Goal: Use online tool/utility: Utilize a website feature to perform a specific function

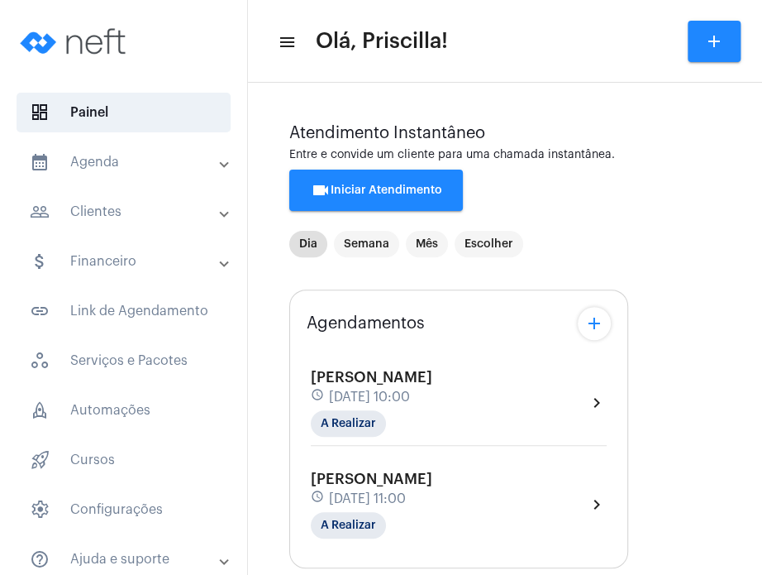
click at [46, 65] on img at bounding box center [75, 41] width 124 height 66
click at [410, 396] on span "[DATE] 10:00" at bounding box center [369, 396] width 81 height 15
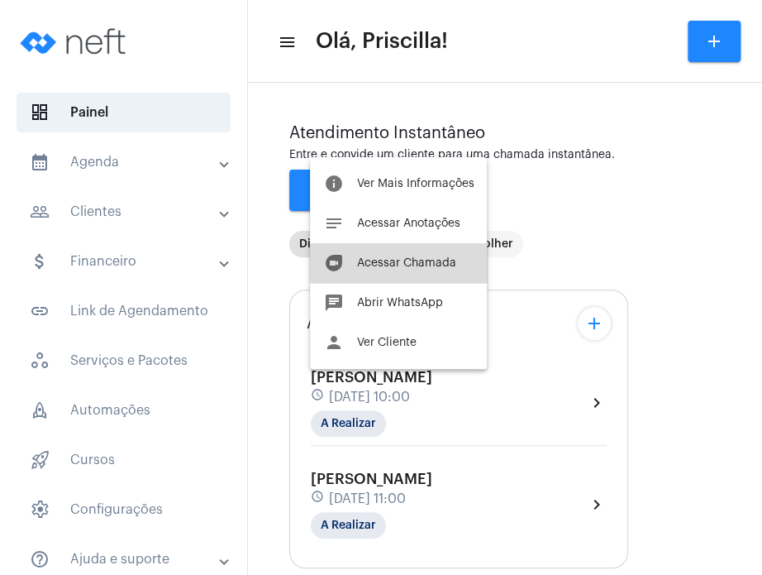
click at [435, 262] on span "Acessar Chamada" at bounding box center [405, 263] width 99 height 12
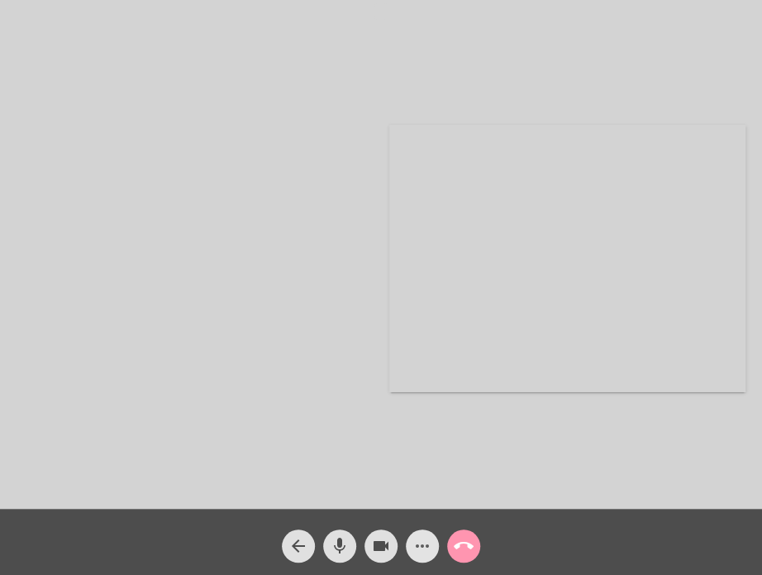
click at [418, 543] on mat-icon "more_horiz" at bounding box center [423, 546] width 20 height 20
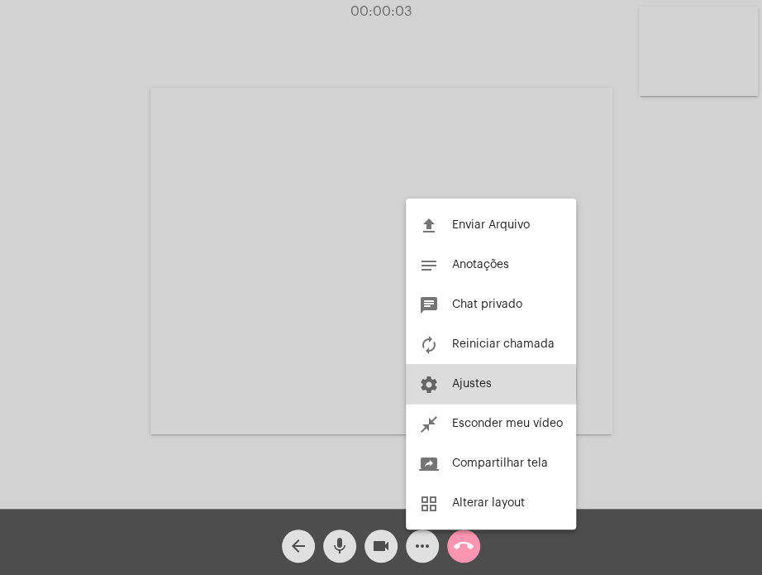
click at [458, 384] on span "Ajustes" at bounding box center [472, 384] width 40 height 12
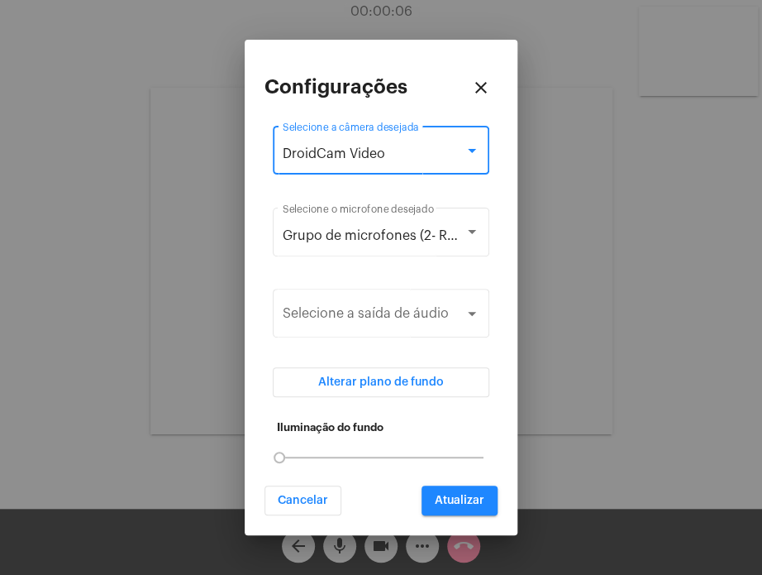
click at [438, 158] on div "DroidCam Video" at bounding box center [374, 153] width 182 height 15
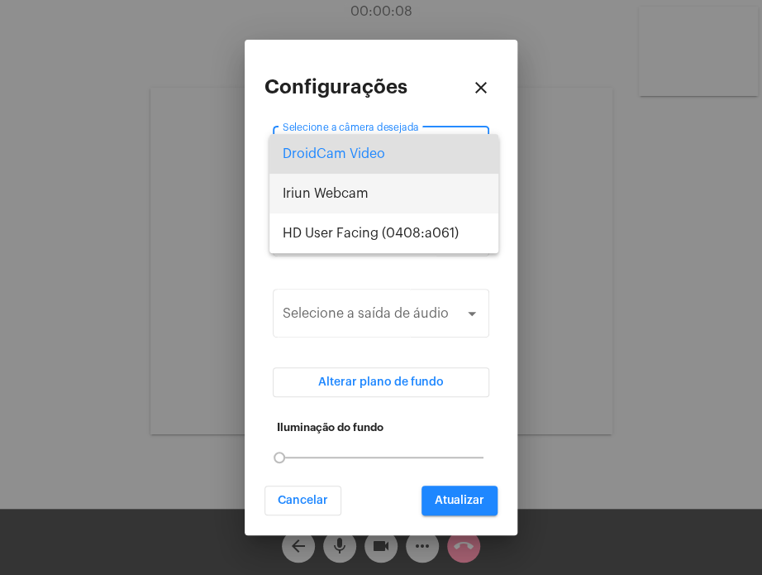
click at [418, 212] on span "Iriun Webcam" at bounding box center [384, 194] width 203 height 40
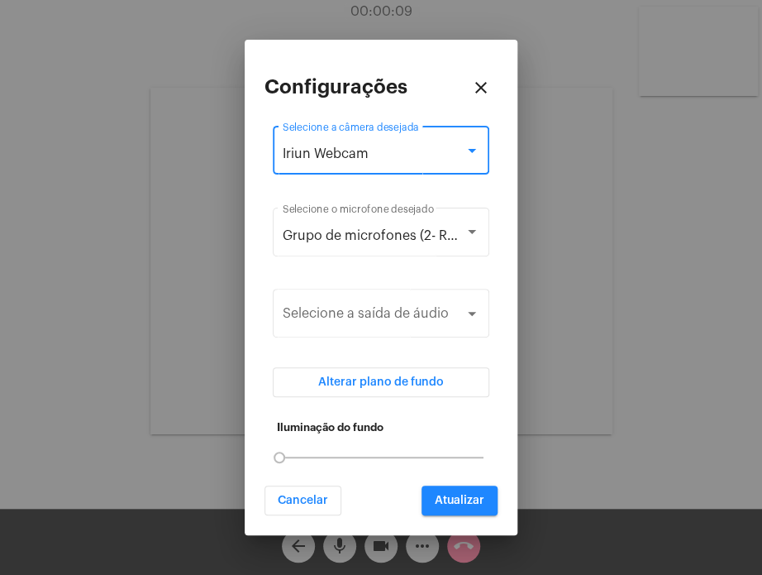
click at [430, 161] on div "Iriun Webcam" at bounding box center [374, 153] width 182 height 15
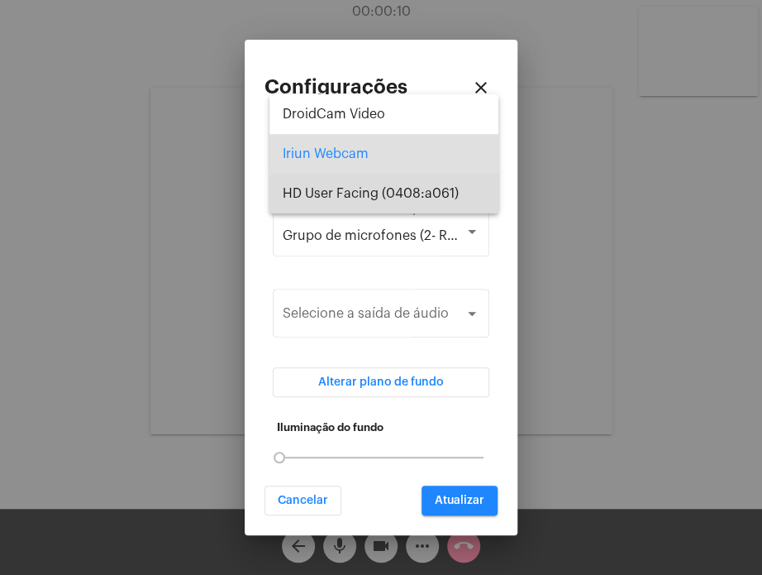
click at [420, 207] on span "HD User Facing (0408:a061)" at bounding box center [384, 194] width 203 height 40
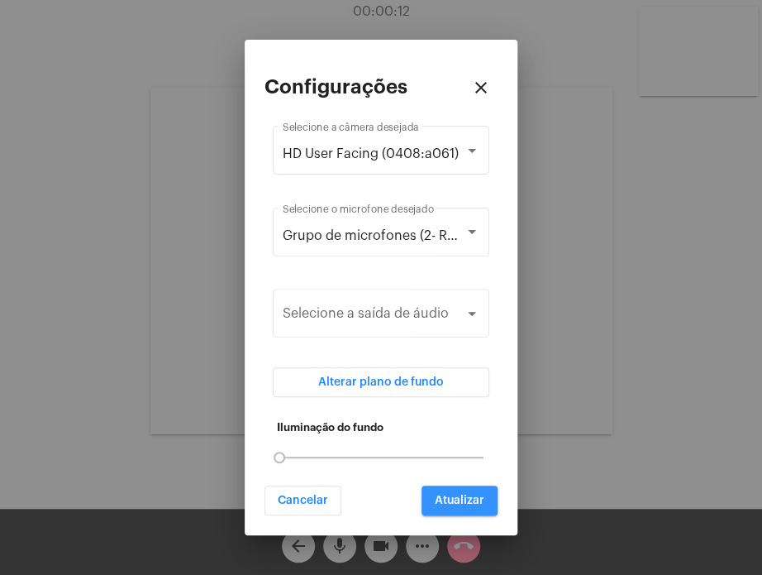
click at [456, 485] on button "Atualizar" at bounding box center [460, 500] width 76 height 30
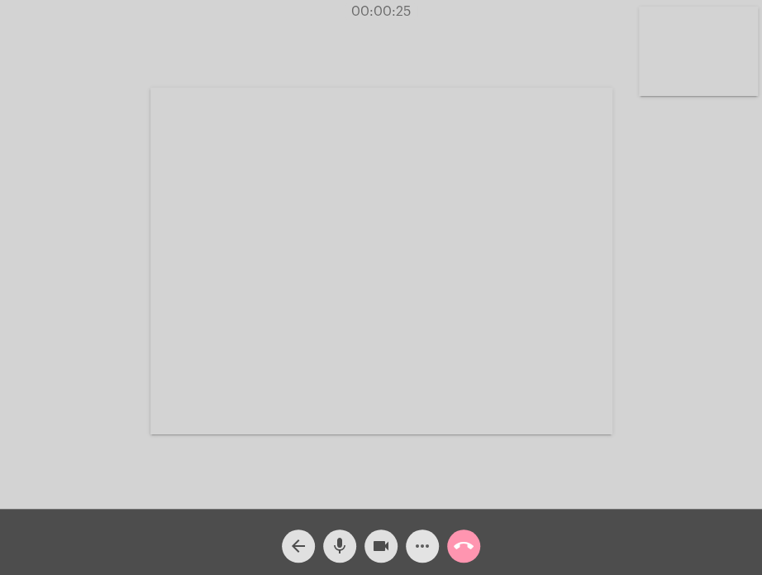
click at [413, 538] on mat-icon "more_horiz" at bounding box center [423, 546] width 20 height 20
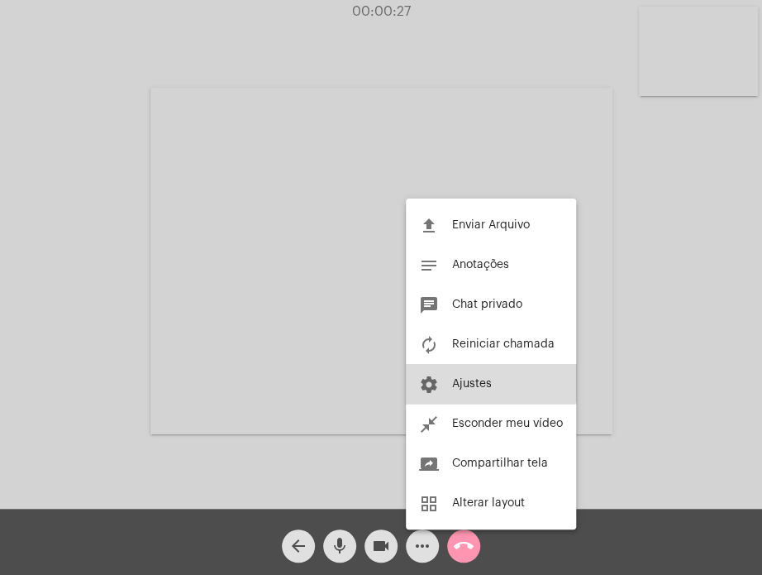
click at [485, 372] on button "settings Ajustes" at bounding box center [491, 384] width 170 height 40
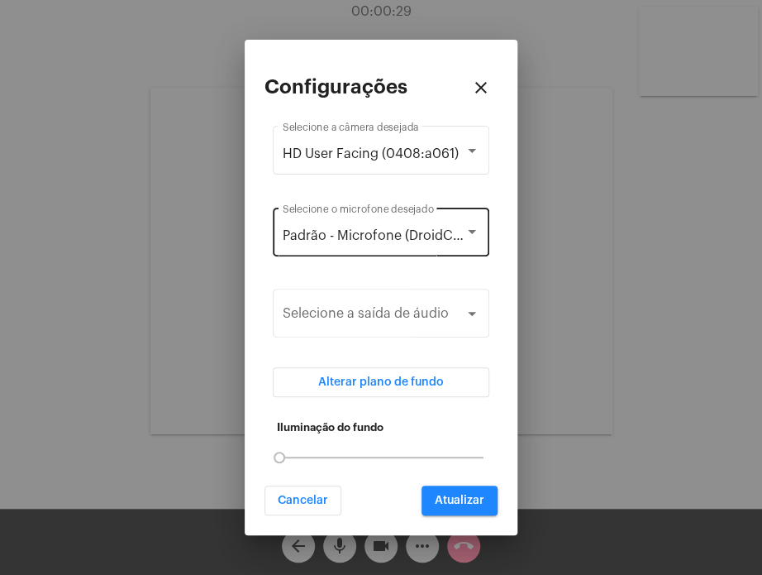
click at [444, 216] on div "Padrão - Microfone (DroidCam Audio) Selecione o microfone desejado" at bounding box center [381, 230] width 197 height 52
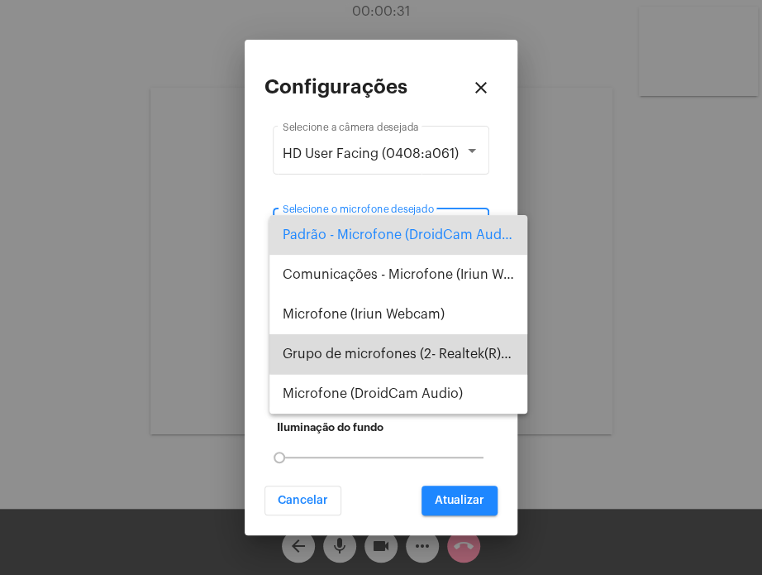
click at [422, 342] on span "Grupo de microfones (2- Realtek(R) Audio)" at bounding box center [399, 354] width 232 height 40
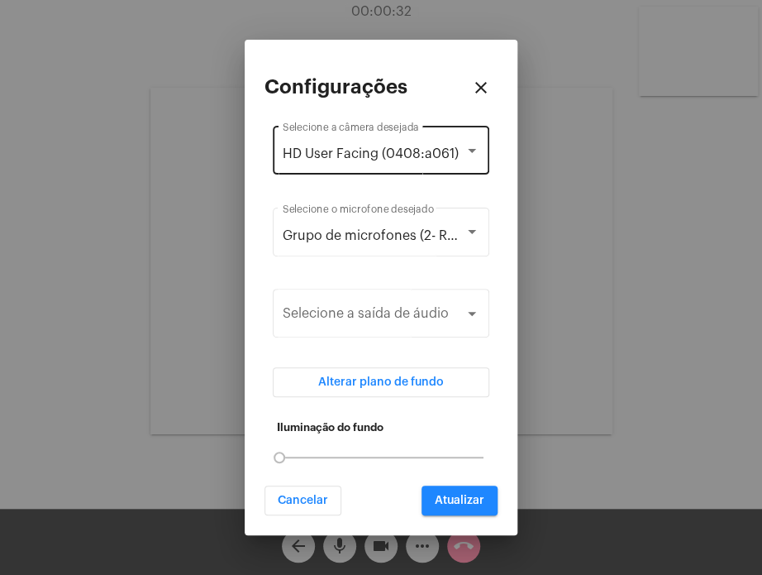
click at [428, 165] on div "HD User Facing (0408:a061) Selecione a câmera desejada" at bounding box center [381, 148] width 197 height 52
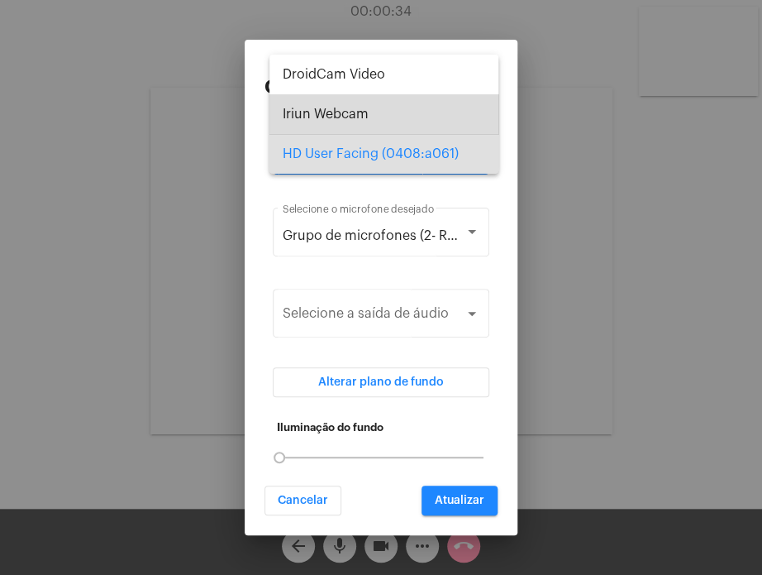
click at [429, 108] on span "Iriun Webcam" at bounding box center [384, 114] width 203 height 40
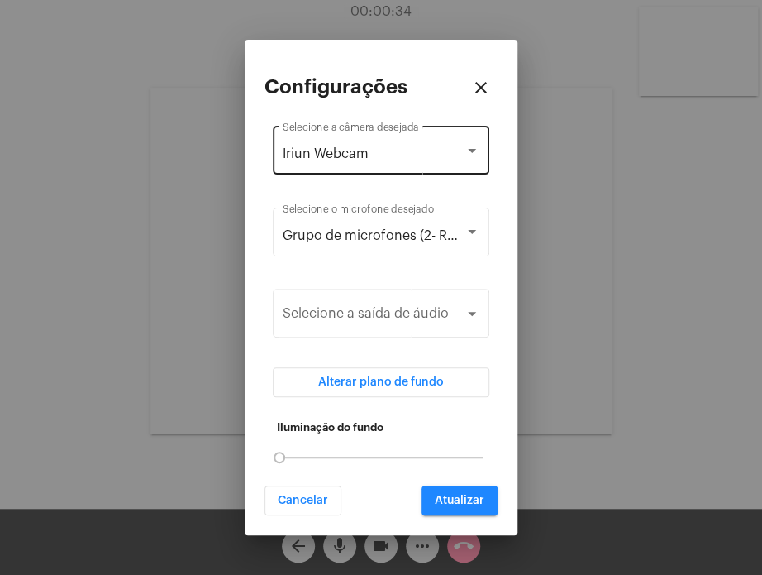
click at [428, 141] on div "Iriun Webcam Selecione a câmera desejada" at bounding box center [381, 148] width 197 height 52
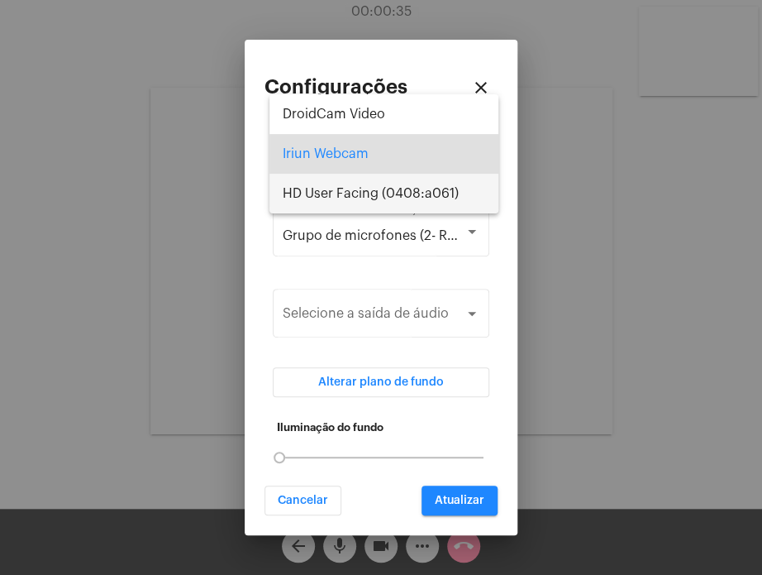
click at [420, 186] on span "HD User Facing (0408:a061)" at bounding box center [384, 194] width 203 height 40
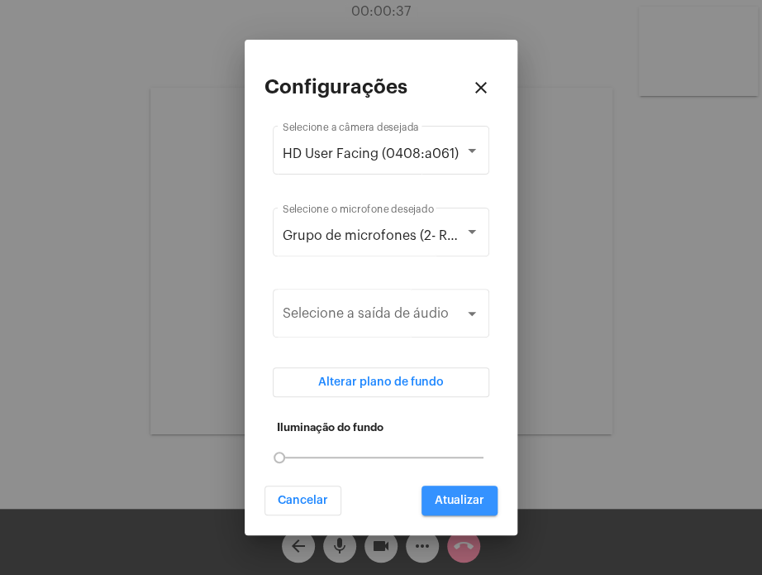
click at [455, 495] on span "Atualizar" at bounding box center [460, 501] width 50 height 12
